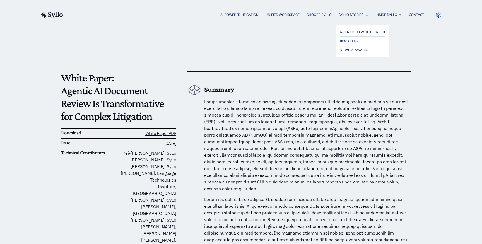
click at [345, 42] on span "Insights" at bounding box center [349, 41] width 18 height 7
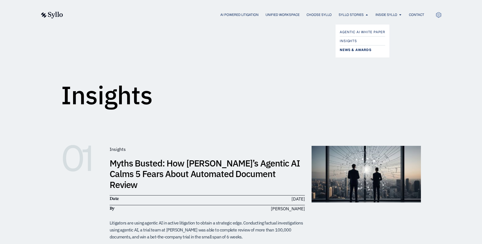
click at [349, 47] on span "News & Awards" at bounding box center [356, 50] width 32 height 7
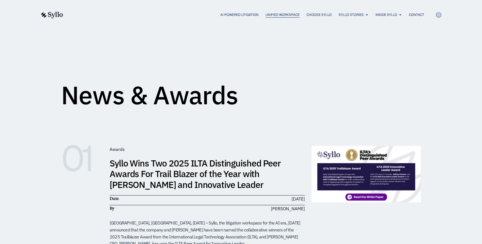
click at [268, 13] on span "Unified Workspace" at bounding box center [283, 14] width 34 height 5
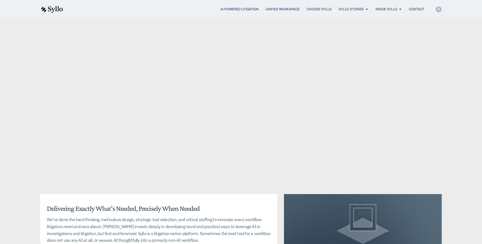
scroll to position [1316, 0]
